Goal: Task Accomplishment & Management: Complete application form

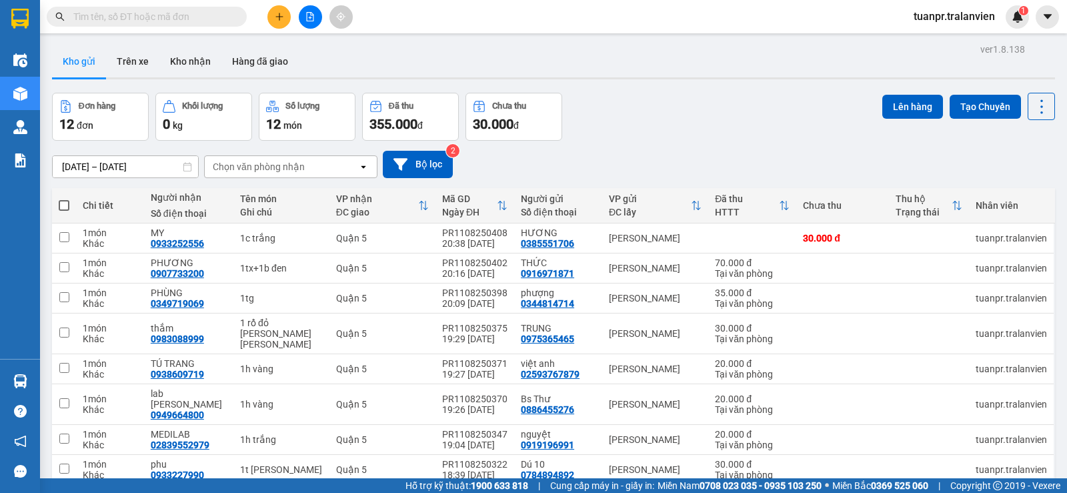
click at [276, 17] on icon "plus" at bounding box center [278, 16] width 7 height 1
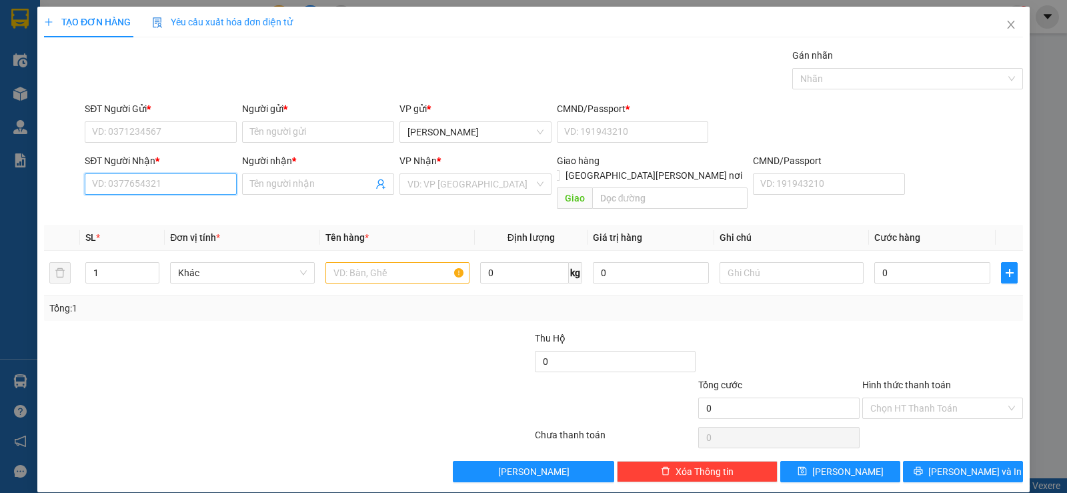
click at [137, 183] on input "SĐT Người Nhận *" at bounding box center [161, 183] width 152 height 21
type input "0943290880"
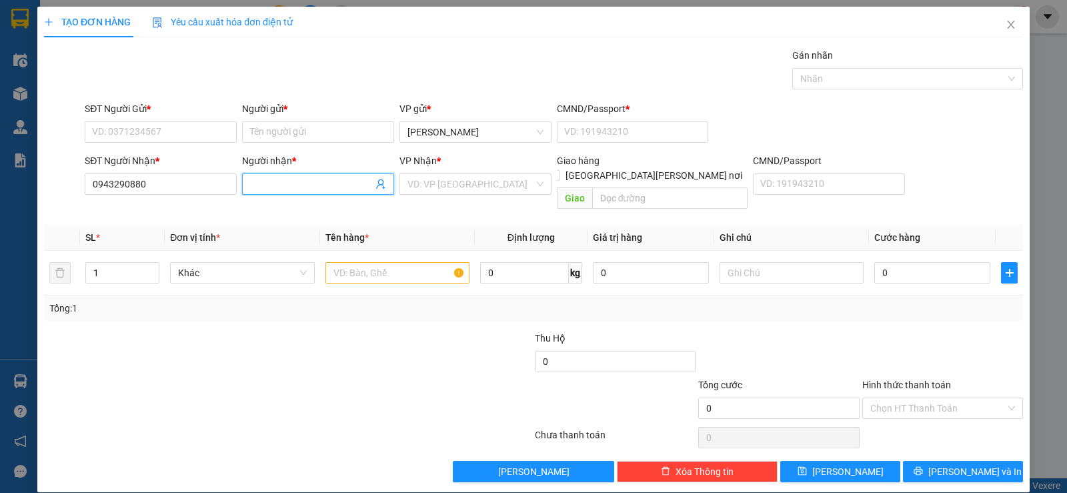
click at [275, 185] on input "Người nhận *" at bounding box center [311, 184] width 123 height 15
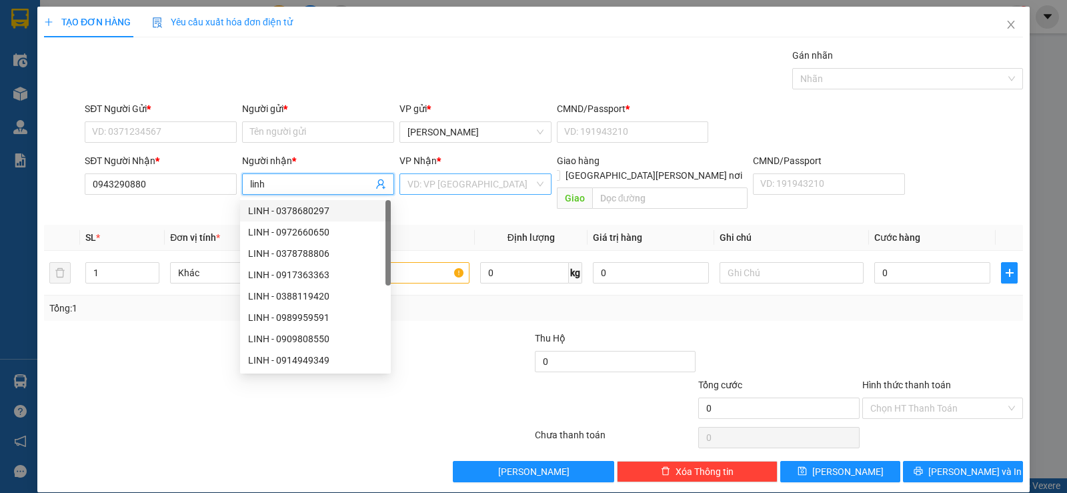
type input "linh"
click at [431, 184] on input "search" at bounding box center [470, 184] width 127 height 20
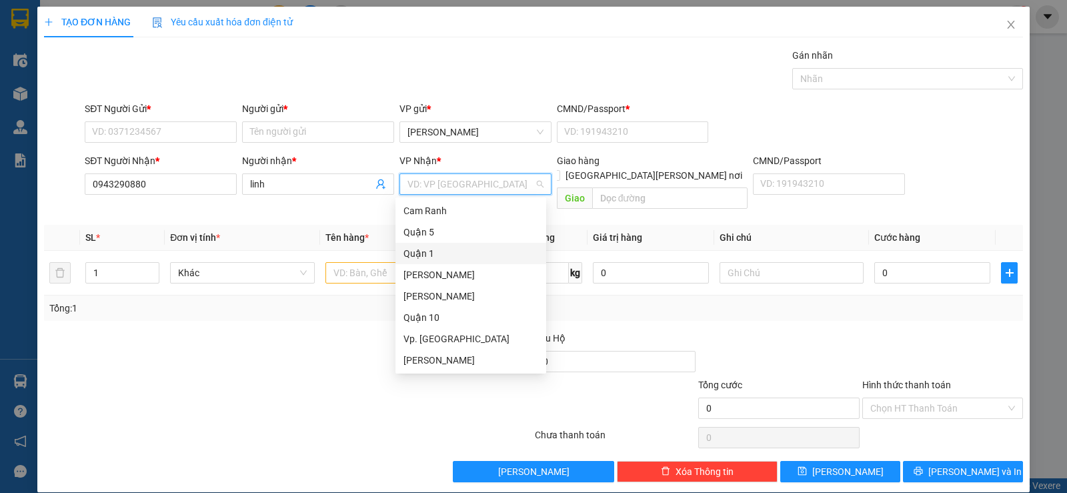
click at [429, 249] on div "Quận 1" at bounding box center [470, 253] width 135 height 15
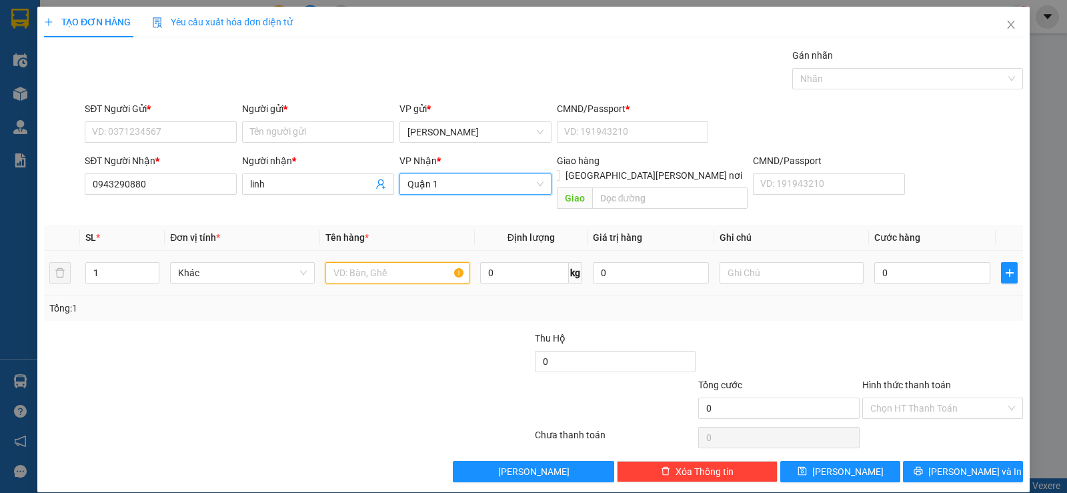
click at [355, 266] on input "text" at bounding box center [397, 272] width 144 height 21
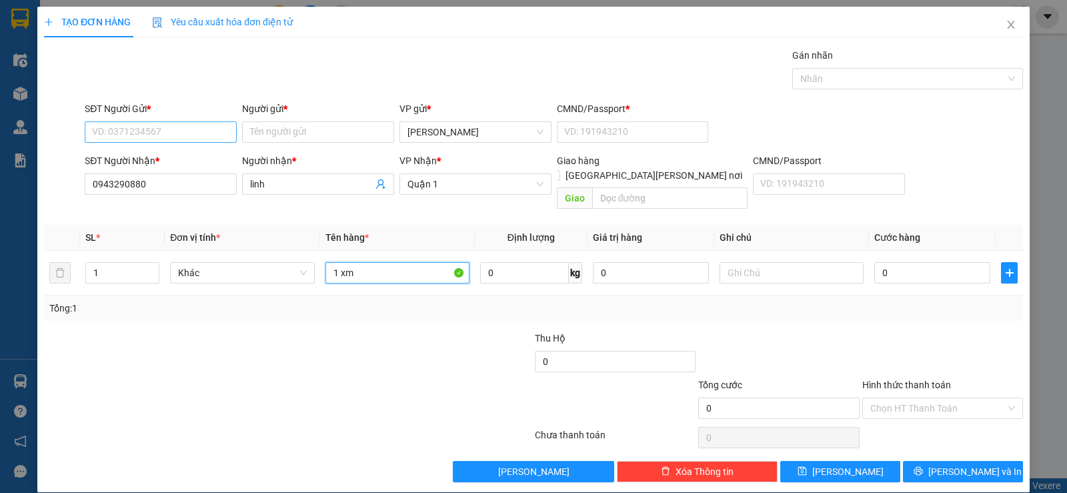
type input "1 xm"
click at [161, 124] on input "SĐT Người Gửi *" at bounding box center [161, 131] width 152 height 21
type input "0912077121"
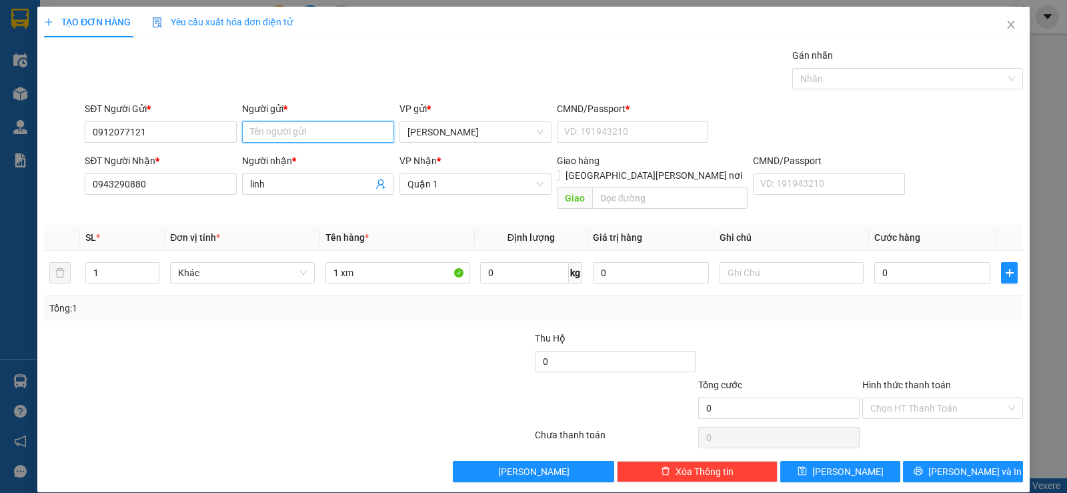
click at [281, 132] on input "Người gửi *" at bounding box center [318, 131] width 152 height 21
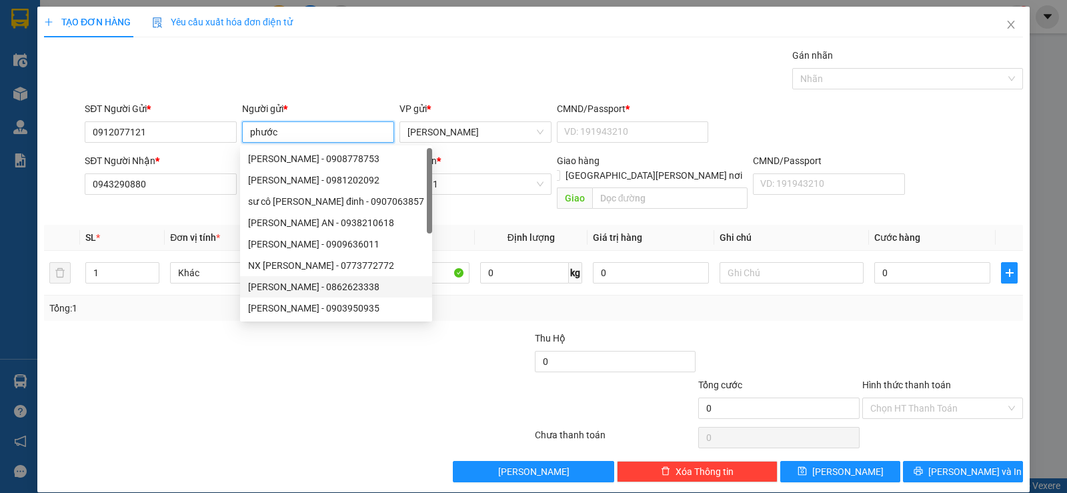
type input "phước"
click at [233, 336] on div at bounding box center [206, 354] width 327 height 47
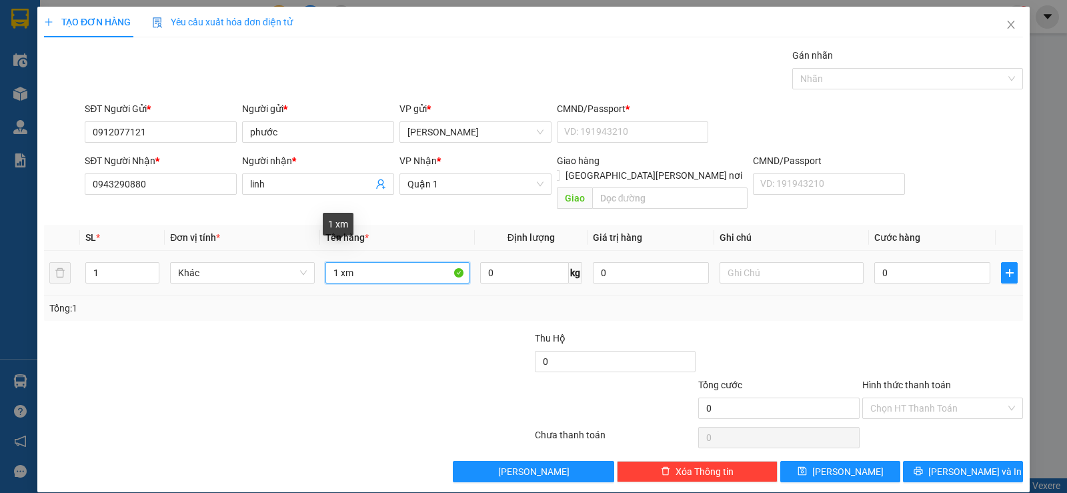
click at [376, 262] on input "1 xm" at bounding box center [397, 272] width 144 height 21
type input "1 xm 85b152053+ 1 bao xanh"
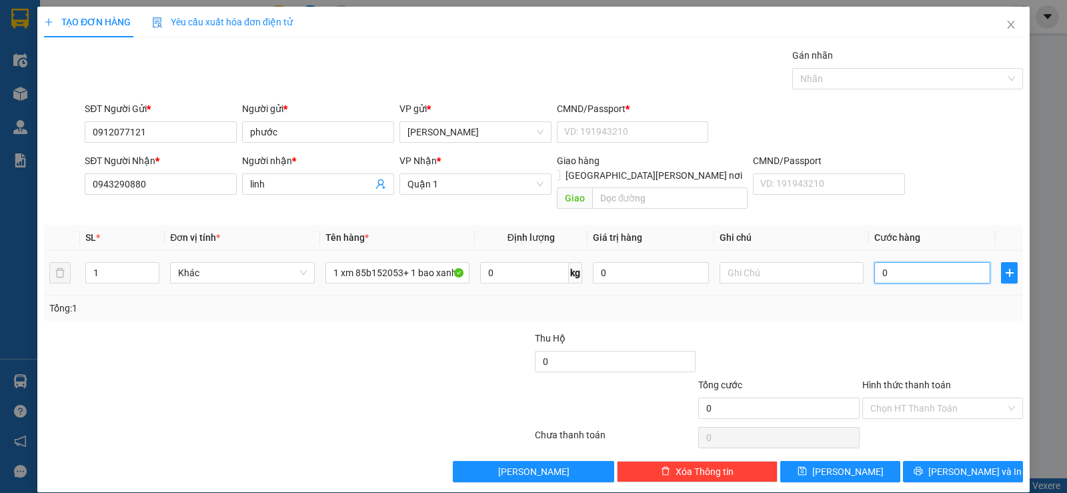
click at [915, 262] on input "0" at bounding box center [932, 272] width 116 height 21
type input "4"
type input "40"
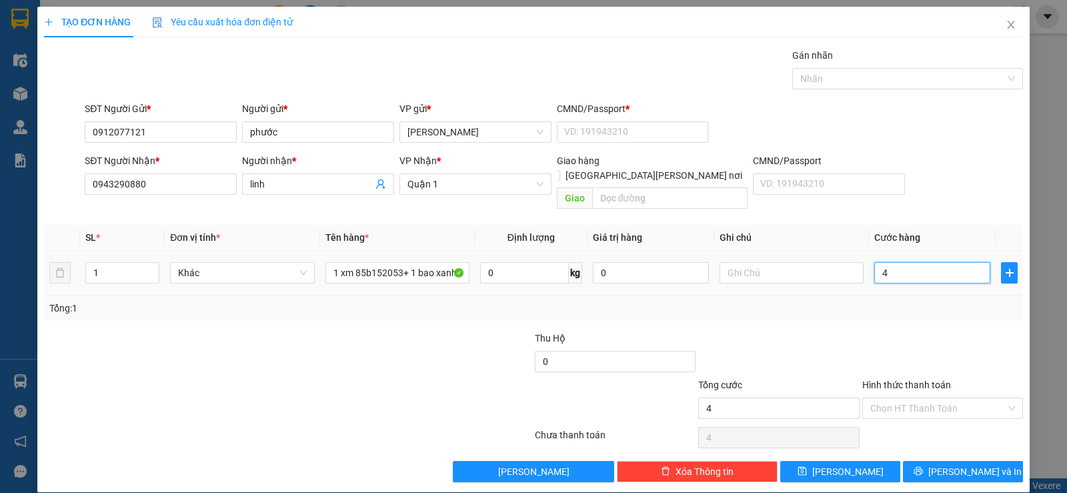
type input "40"
type input "400"
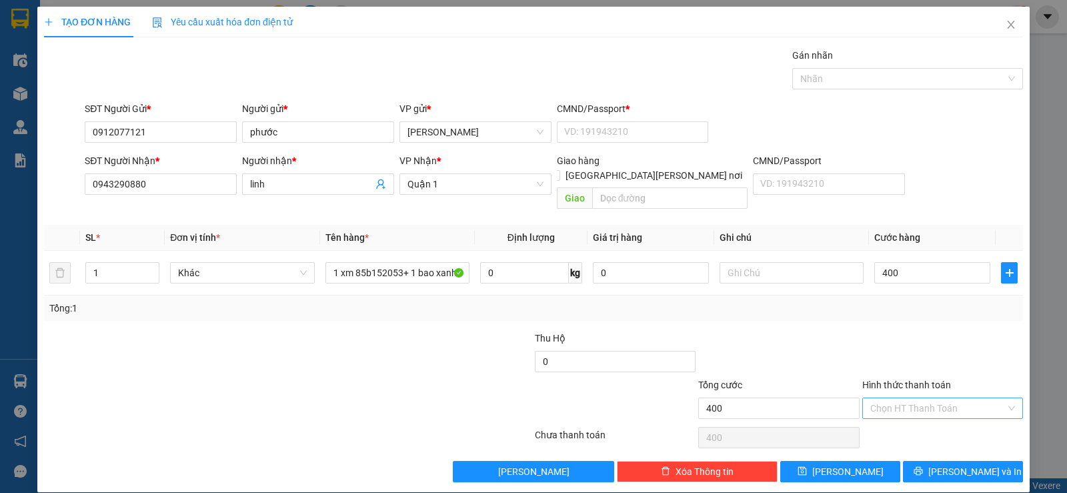
type input "400.000"
click at [967, 398] on input "Hình thức thanh toán" at bounding box center [937, 408] width 135 height 20
click at [927, 421] on div "Tại văn phòng" at bounding box center [933, 420] width 143 height 15
type input "0"
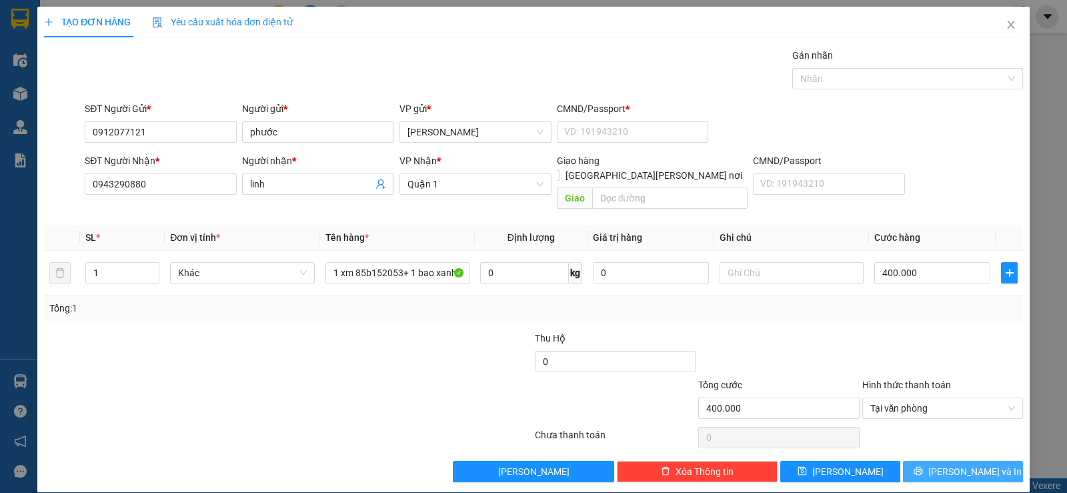
click at [977, 464] on span "[PERSON_NAME] và In" at bounding box center [974, 471] width 93 height 15
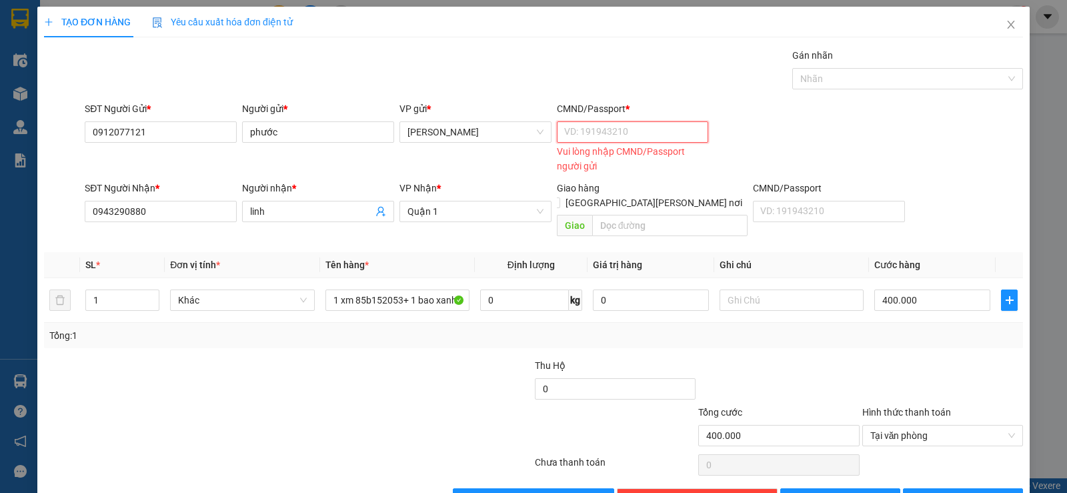
click at [617, 132] on input "CMND/Passport *" at bounding box center [633, 131] width 152 height 21
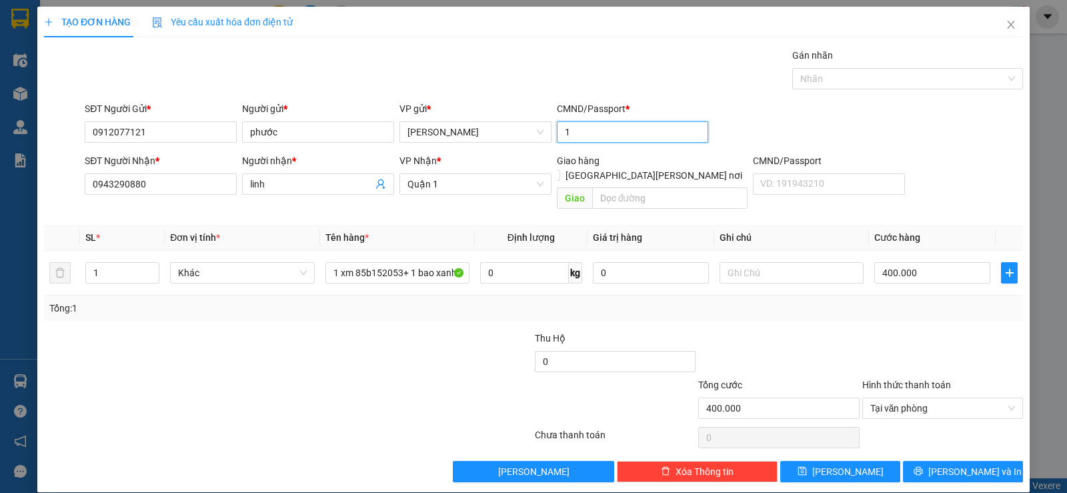
scroll to position [1, 0]
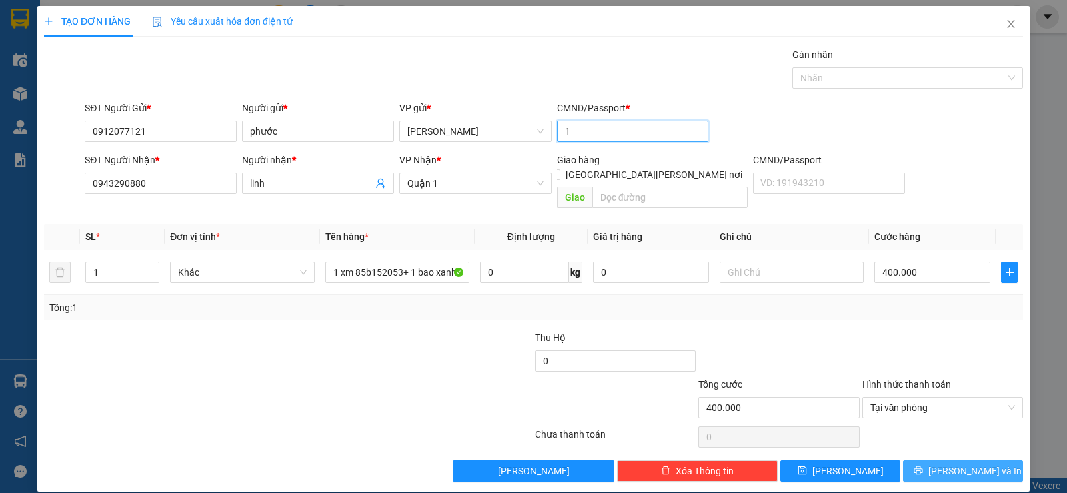
type input "1"
click at [949, 463] on span "[PERSON_NAME] và In" at bounding box center [974, 470] width 93 height 15
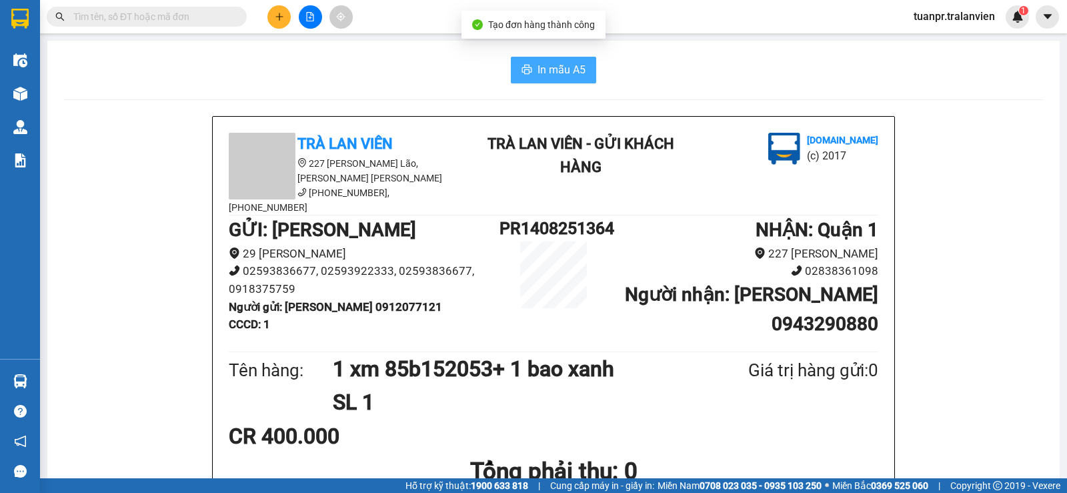
click at [528, 68] on button "In mẫu A5" at bounding box center [553, 70] width 85 height 27
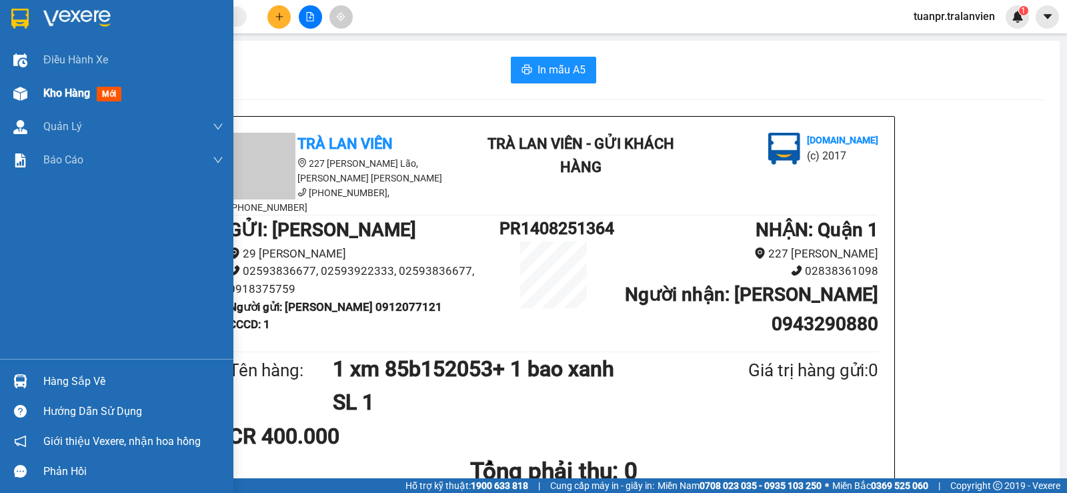
click at [71, 93] on span "Kho hàng" at bounding box center [66, 93] width 47 height 13
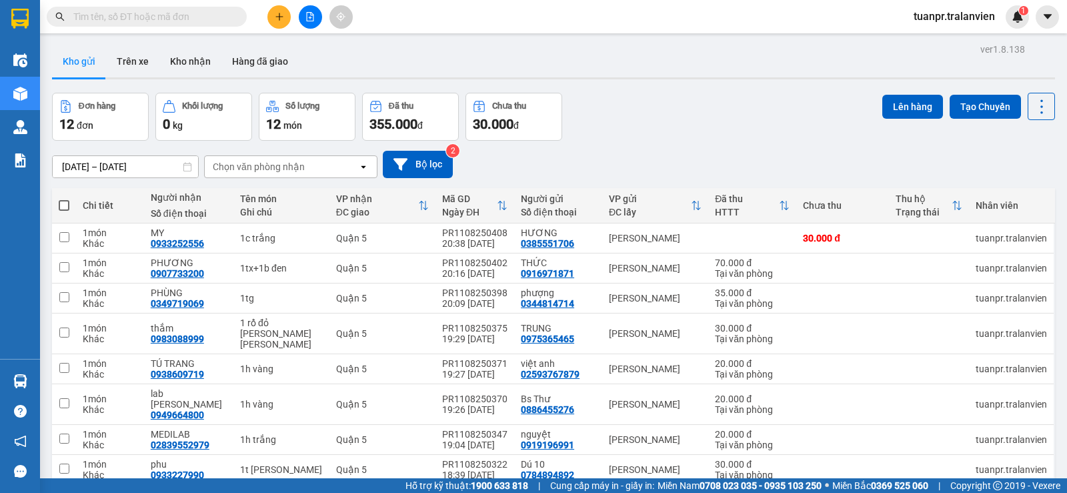
click at [82, 155] on div "[DATE] – [DATE]" at bounding box center [125, 166] width 147 height 23
click at [93, 173] on div "ver 1.8.138 Kho gửi Trên xe [PERSON_NAME] Hàng đã [PERSON_NAME] hàng 12 đơn [PE…" at bounding box center [553, 316] width 1013 height 553
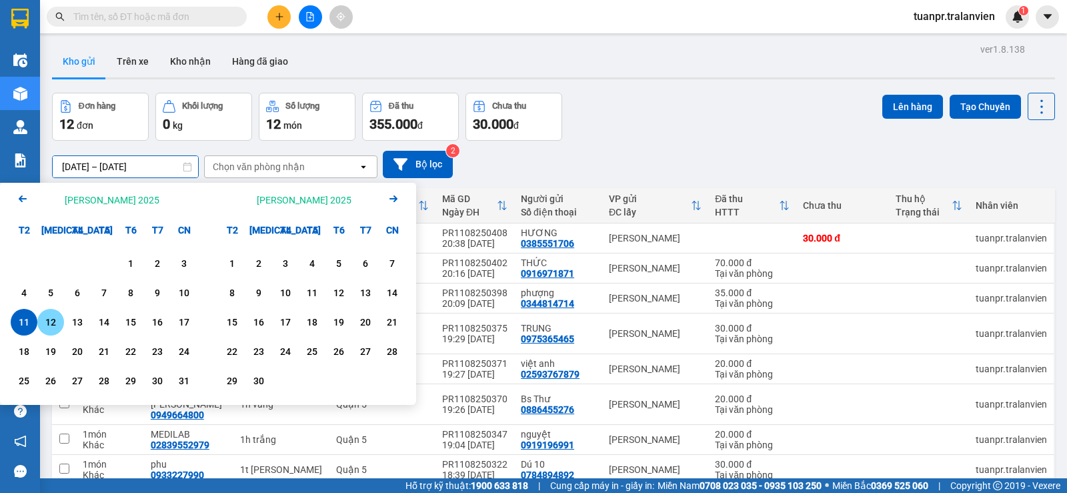
drag, startPoint x: 50, startPoint y: 319, endPoint x: 98, endPoint y: 241, distance: 91.0
click at [52, 319] on div "12" at bounding box center [50, 322] width 19 height 16
click at [165, 166] on input "[DATE] – / /" at bounding box center [125, 166] width 145 height 21
click at [59, 313] on div "12" at bounding box center [50, 322] width 27 height 27
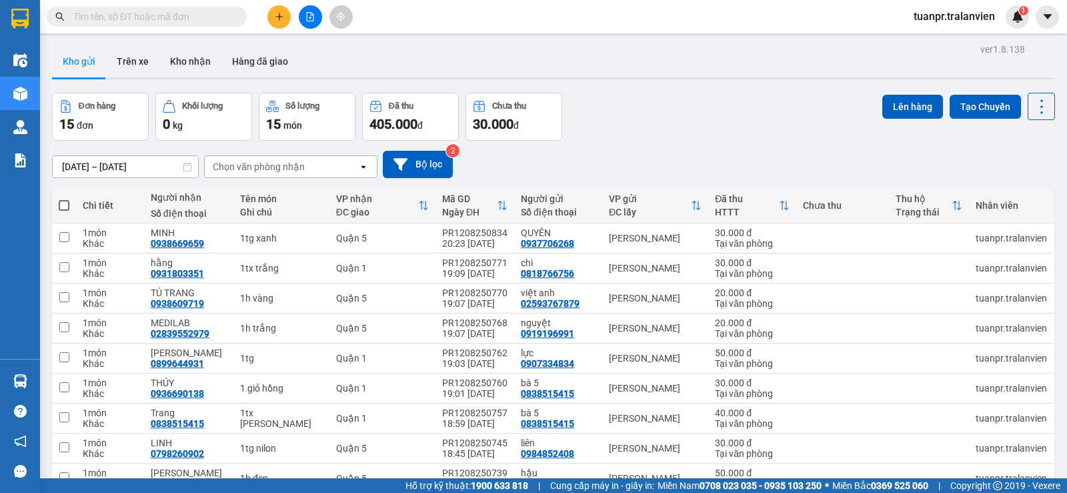
click at [108, 166] on input "[DATE] – [DATE]" at bounding box center [125, 166] width 145 height 21
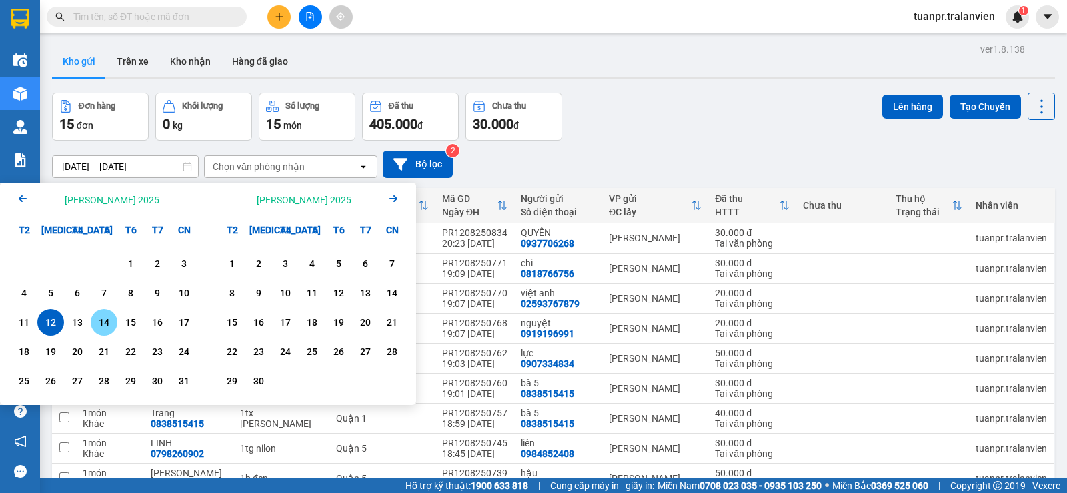
click at [105, 322] on div "14" at bounding box center [104, 322] width 19 height 16
click at [166, 175] on input "[DATE] – / /" at bounding box center [125, 166] width 145 height 21
click at [101, 323] on div "14" at bounding box center [104, 322] width 19 height 16
type input "[DATE] – [DATE]"
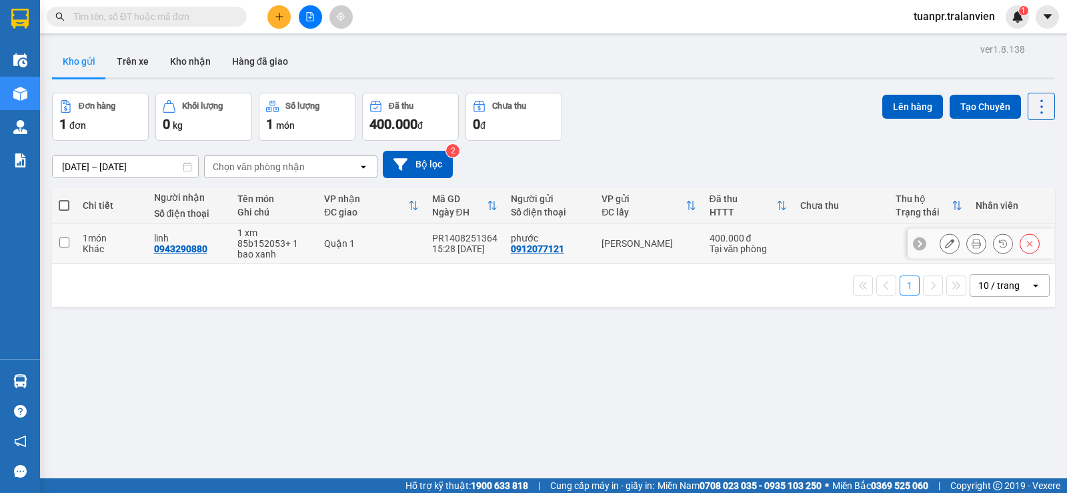
click at [945, 247] on icon at bounding box center [949, 243] width 9 height 9
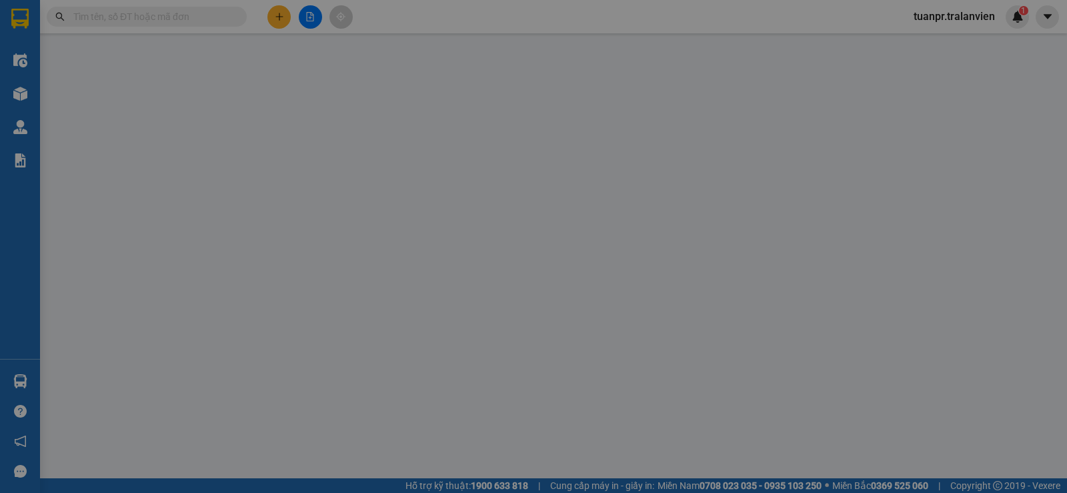
type input "0912077121"
type input "phước"
type input "1"
type input "0943290880"
type input "linh"
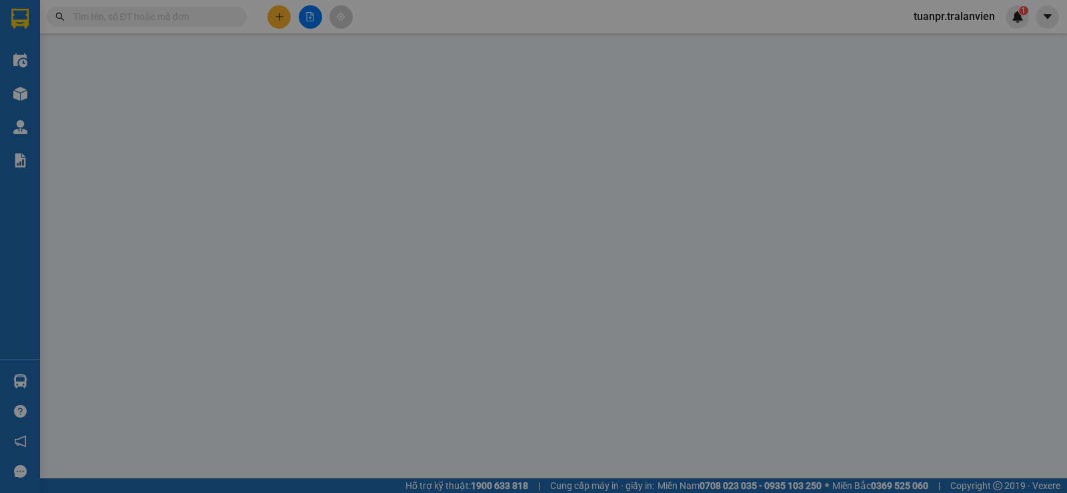
type input "400.000"
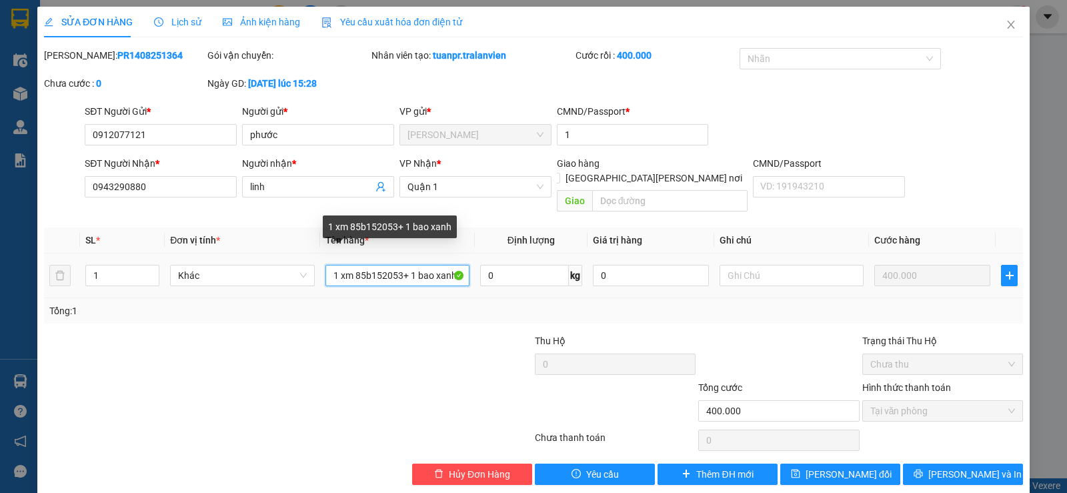
click at [429, 265] on input "1 xm 85b152053+ 1 bao xanh" at bounding box center [397, 275] width 144 height 21
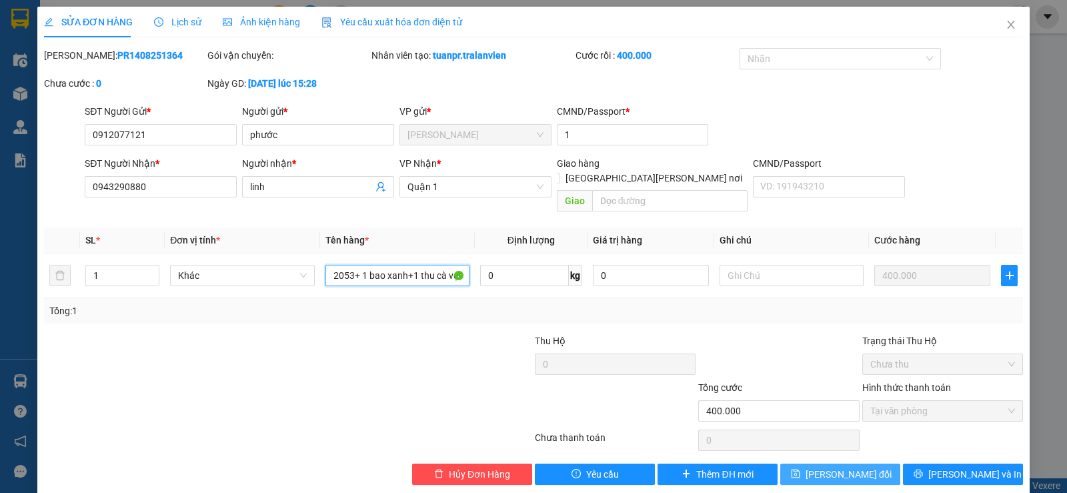
type input "1 xm 85b152053+ 1 bao xanh+1 thu cà vẹt"
click at [847, 467] on span "[PERSON_NAME] đổi" at bounding box center [848, 474] width 86 height 15
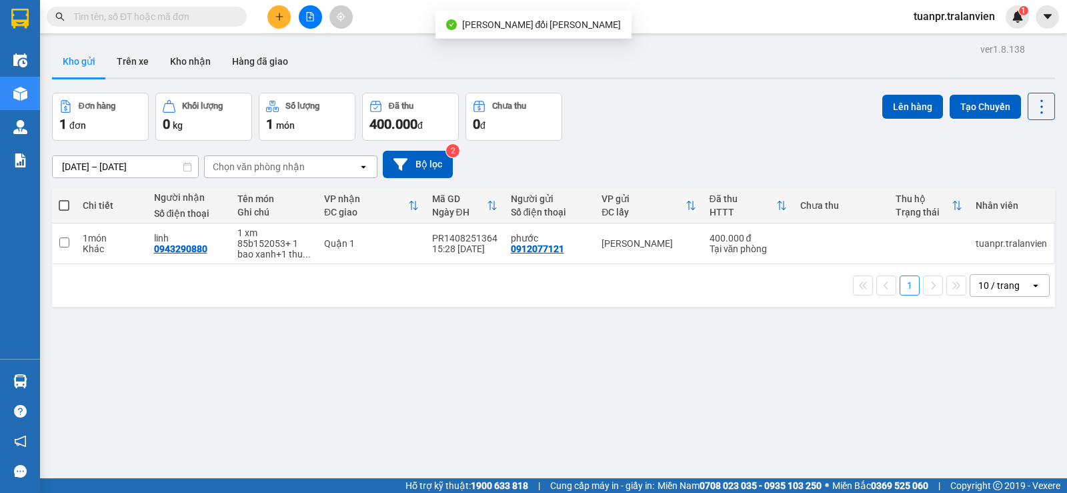
click at [275, 17] on icon "plus" at bounding box center [279, 16] width 9 height 9
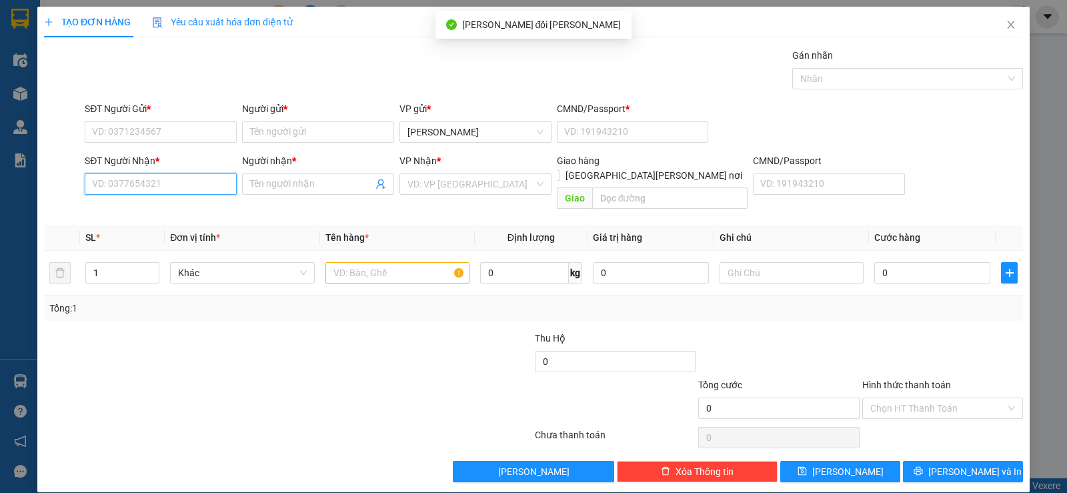
click at [147, 187] on input "SĐT Người Nhận *" at bounding box center [161, 183] width 152 height 21
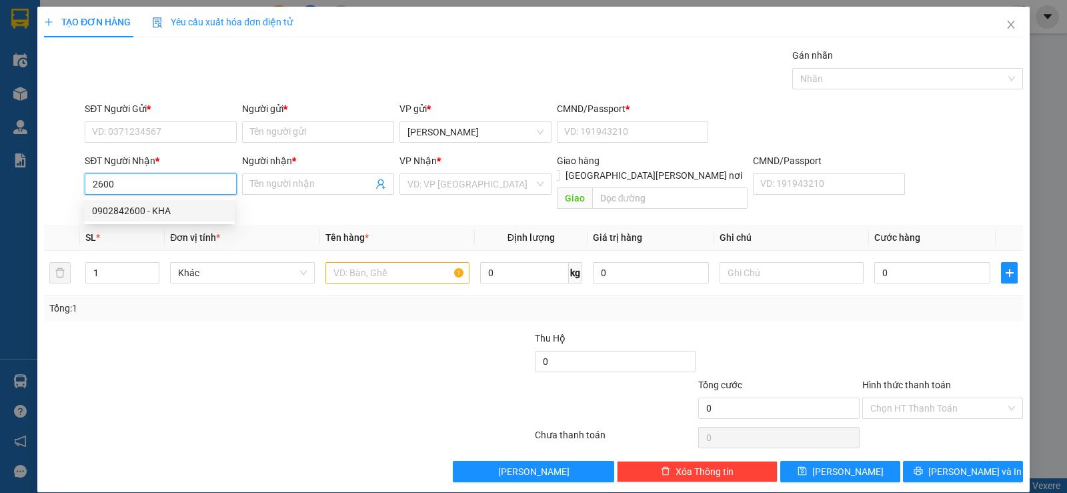
click at [163, 209] on div "0902842600 - KHA" at bounding box center [159, 210] width 135 height 15
type input "0902842600"
type input "KHA"
type input "058098006449"
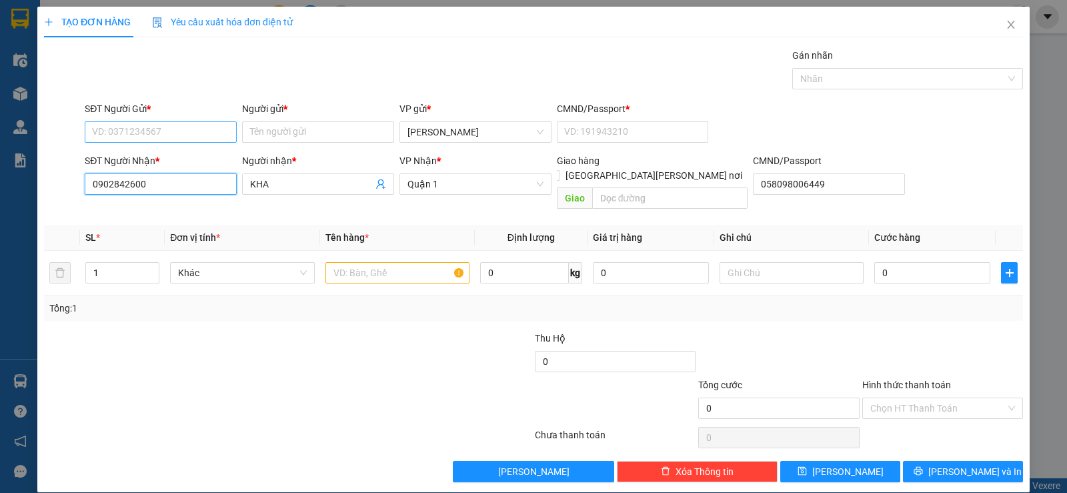
type input "0902842600"
click at [196, 133] on input "SĐT Người Gửi *" at bounding box center [161, 131] width 152 height 21
click at [173, 153] on div "0376935094 - [PERSON_NAME]" at bounding box center [159, 158] width 135 height 15
type input "0376935094"
type input "CHÂU"
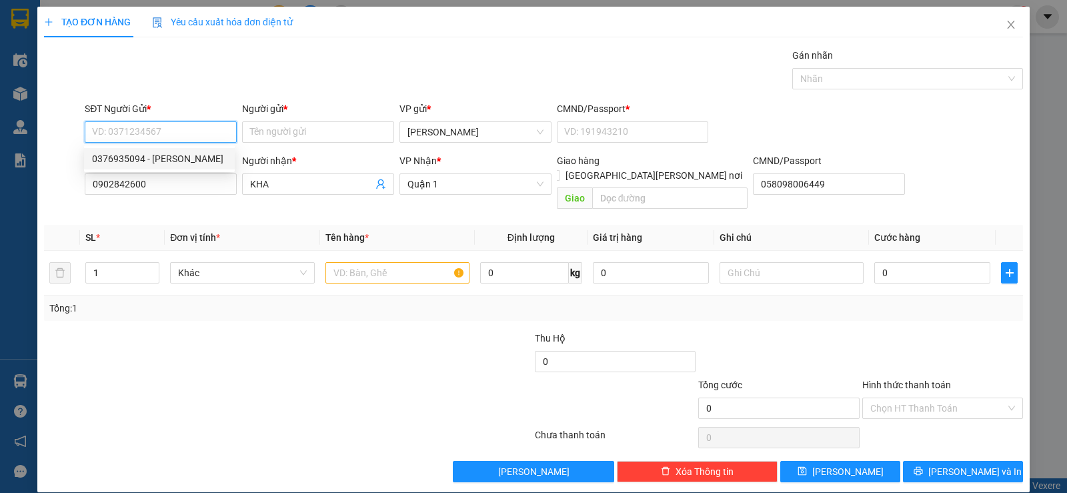
type input "058187000752"
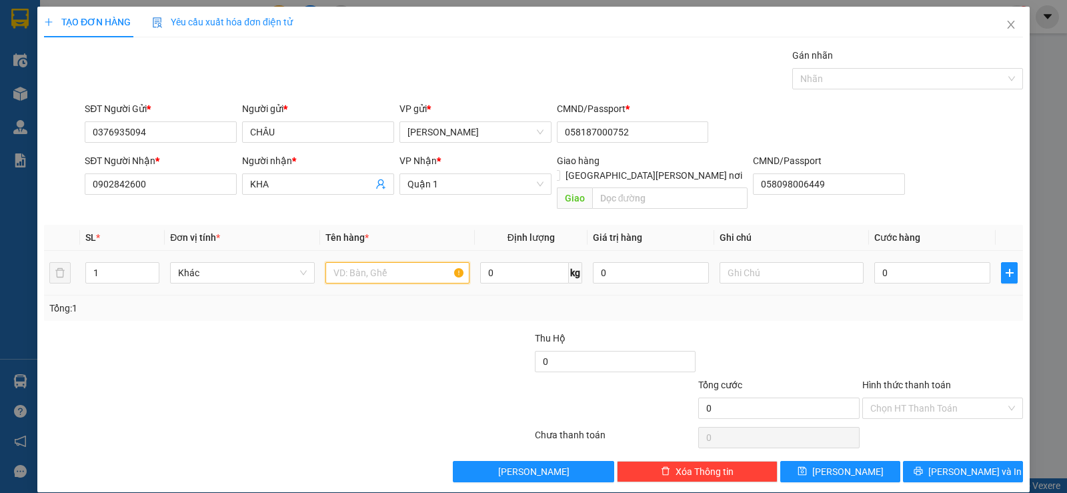
click at [379, 262] on input "text" at bounding box center [397, 272] width 144 height 21
type input "1 giấy"
type input "3"
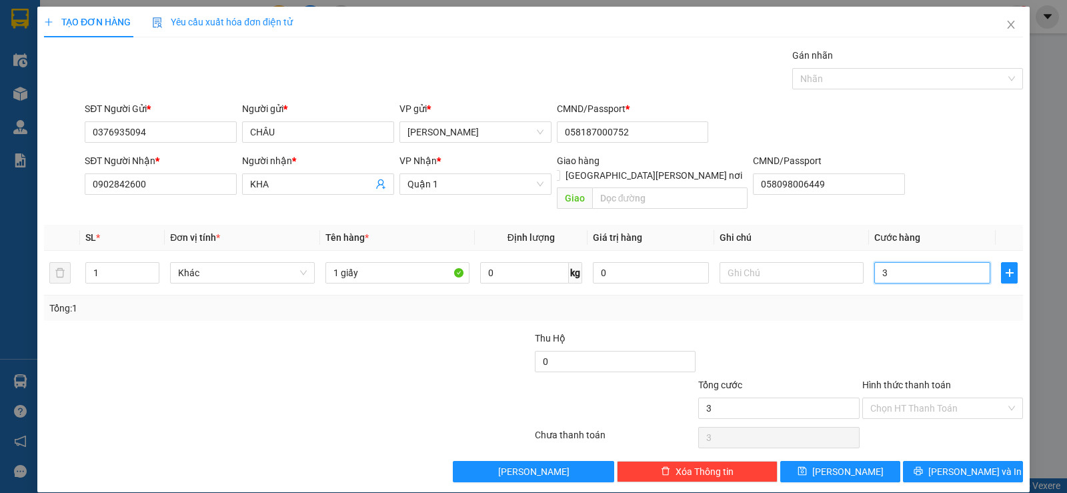
type input "35"
type input "35.000"
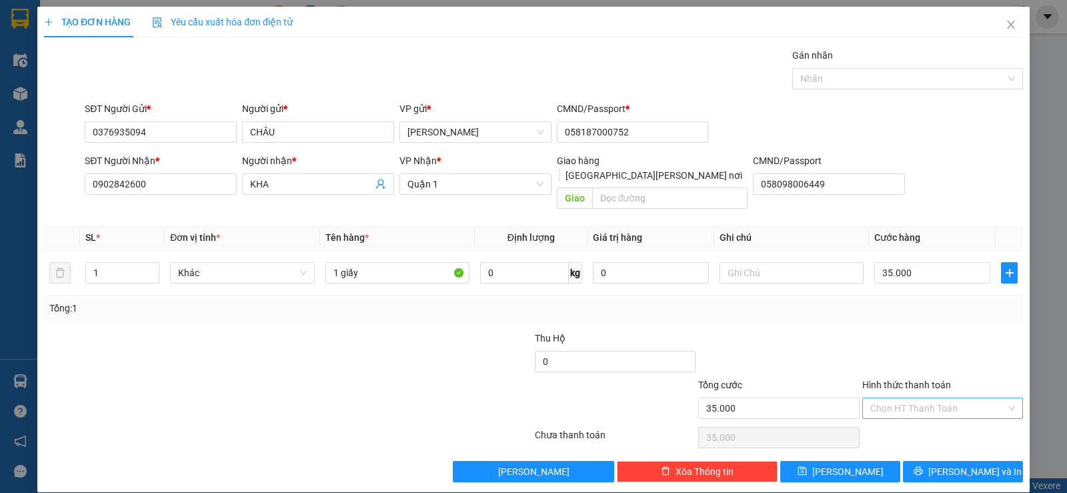
click at [942, 398] on input "Hình thức thanh toán" at bounding box center [937, 408] width 135 height 20
click at [917, 424] on div "Tại văn phòng" at bounding box center [933, 420] width 143 height 15
type input "0"
drag, startPoint x: 963, startPoint y: 451, endPoint x: 909, endPoint y: 469, distance: 57.4
click at [963, 464] on span "[PERSON_NAME] và In" at bounding box center [974, 471] width 93 height 15
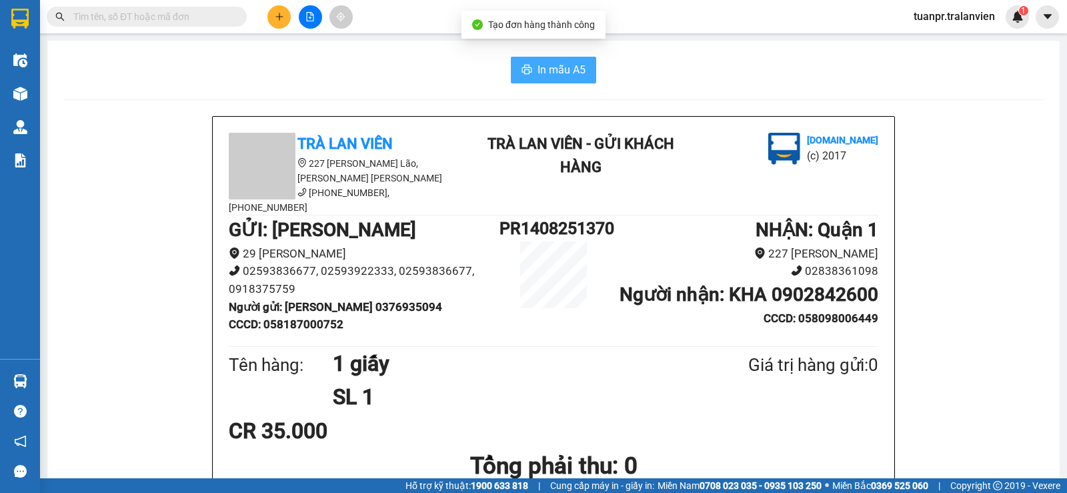
click at [537, 71] on span "In mẫu A5" at bounding box center [561, 69] width 48 height 17
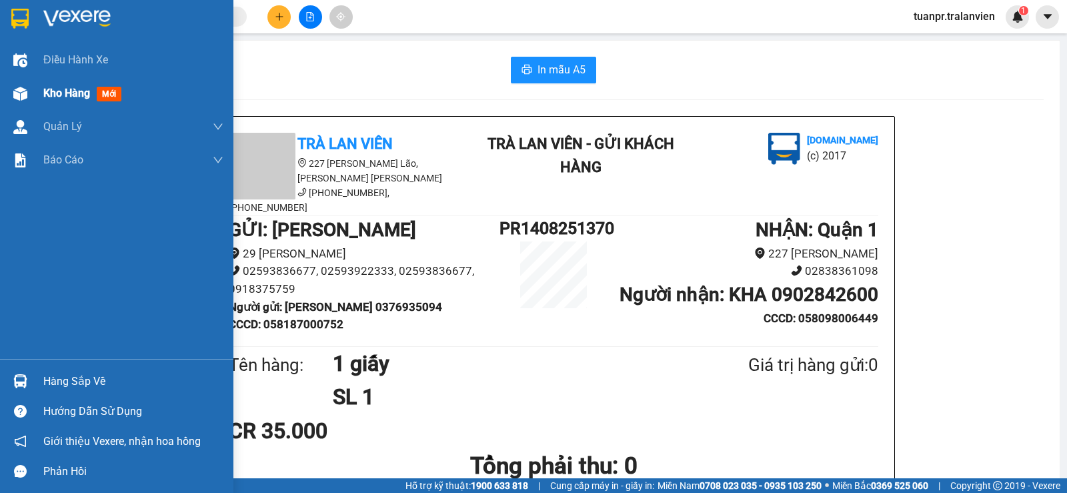
click at [69, 98] on span "Kho hàng" at bounding box center [66, 93] width 47 height 13
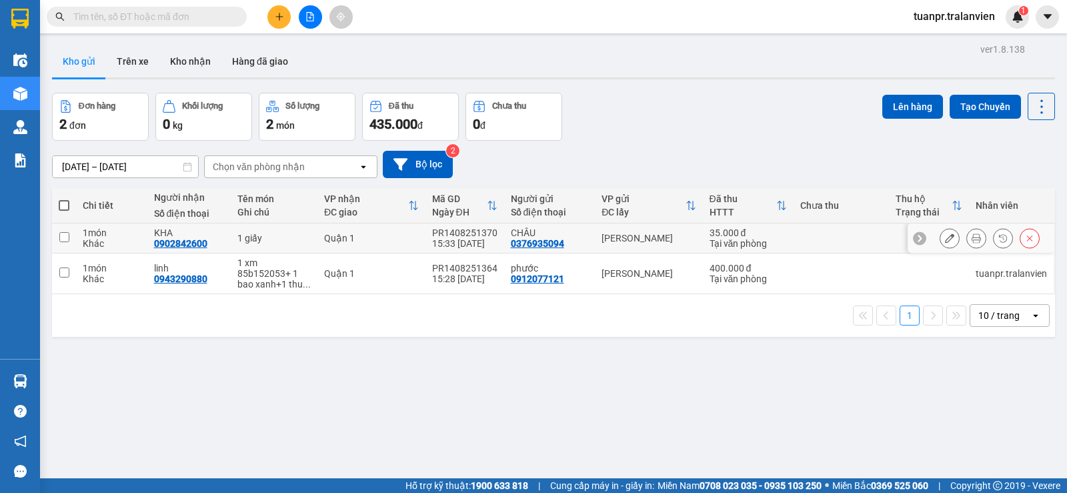
click at [940, 234] on button at bounding box center [949, 238] width 19 height 23
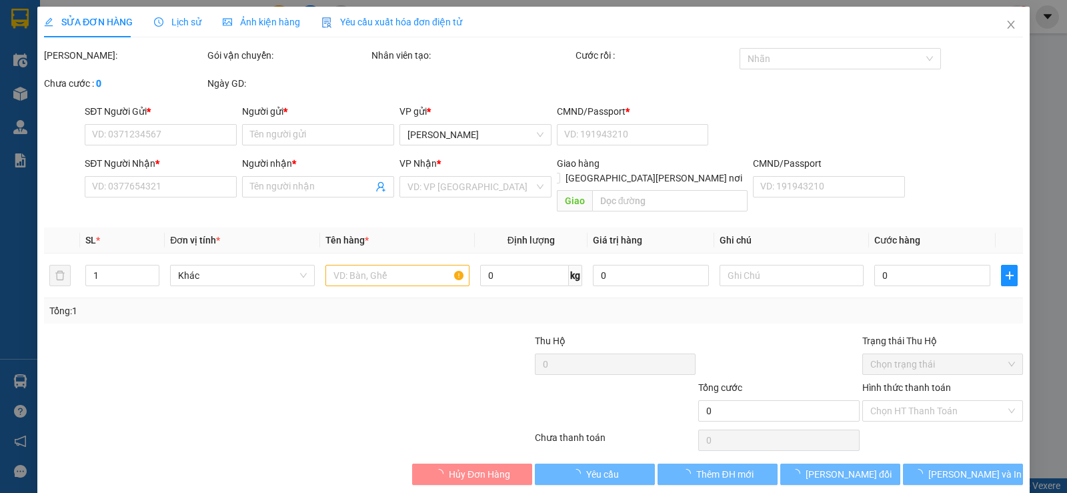
type input "0376935094"
type input "CHÂU"
type input "058187000752"
type input "0902842600"
type input "KHA"
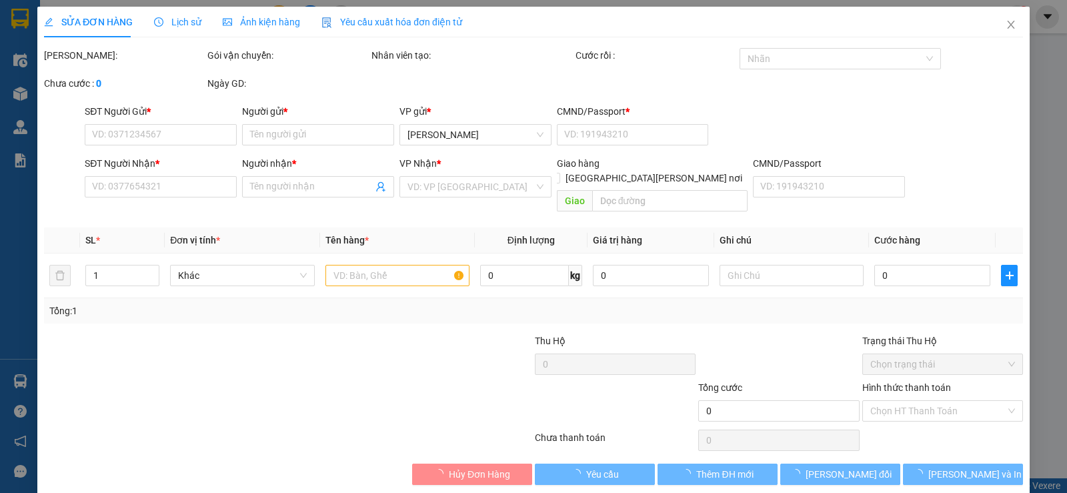
type input "058098006449"
type input "35.000"
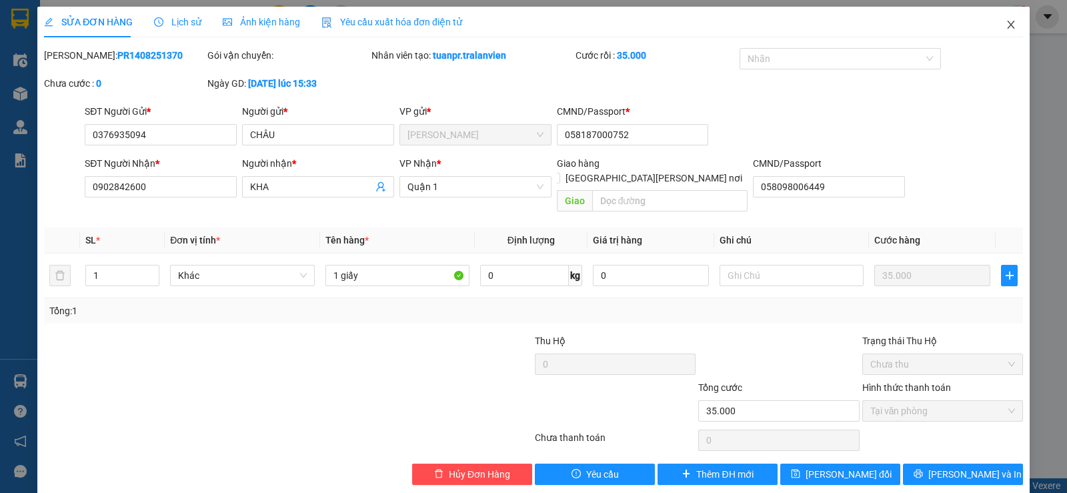
click at [1005, 27] on icon "close" at bounding box center [1010, 24] width 11 height 11
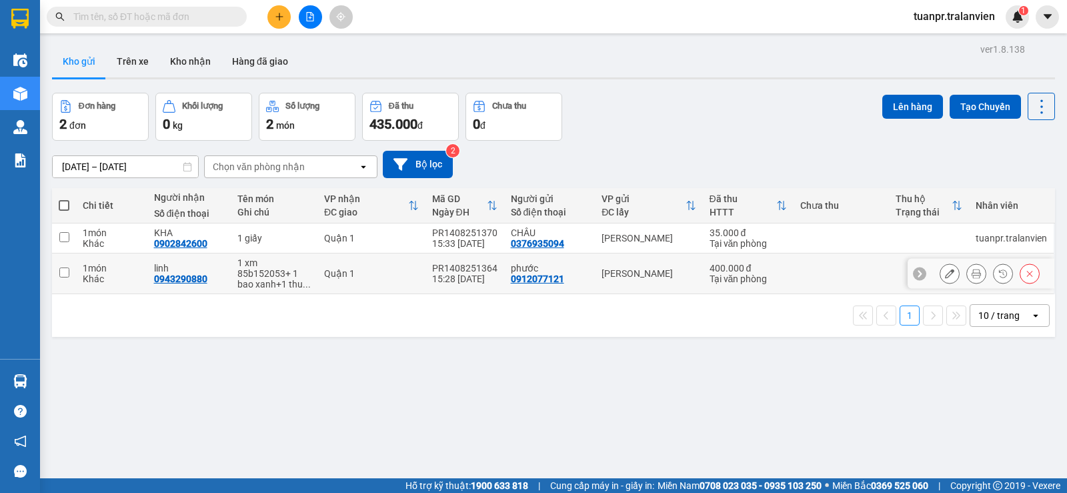
click at [971, 277] on icon at bounding box center [975, 273] width 9 height 9
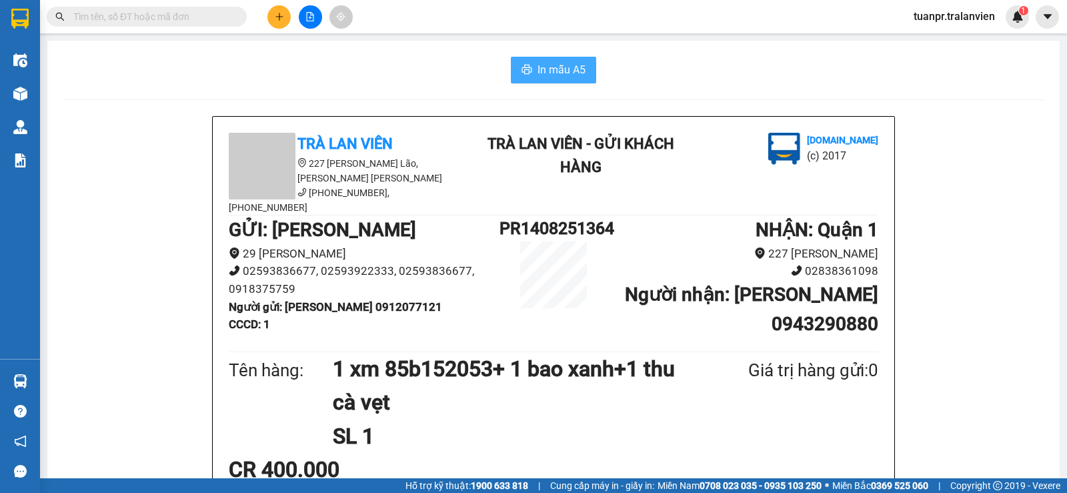
drag, startPoint x: 559, startPoint y: 71, endPoint x: 611, endPoint y: 124, distance: 74.0
click at [561, 71] on span "In mẫu A5" at bounding box center [561, 69] width 48 height 17
